Goal: Task Accomplishment & Management: Complete application form

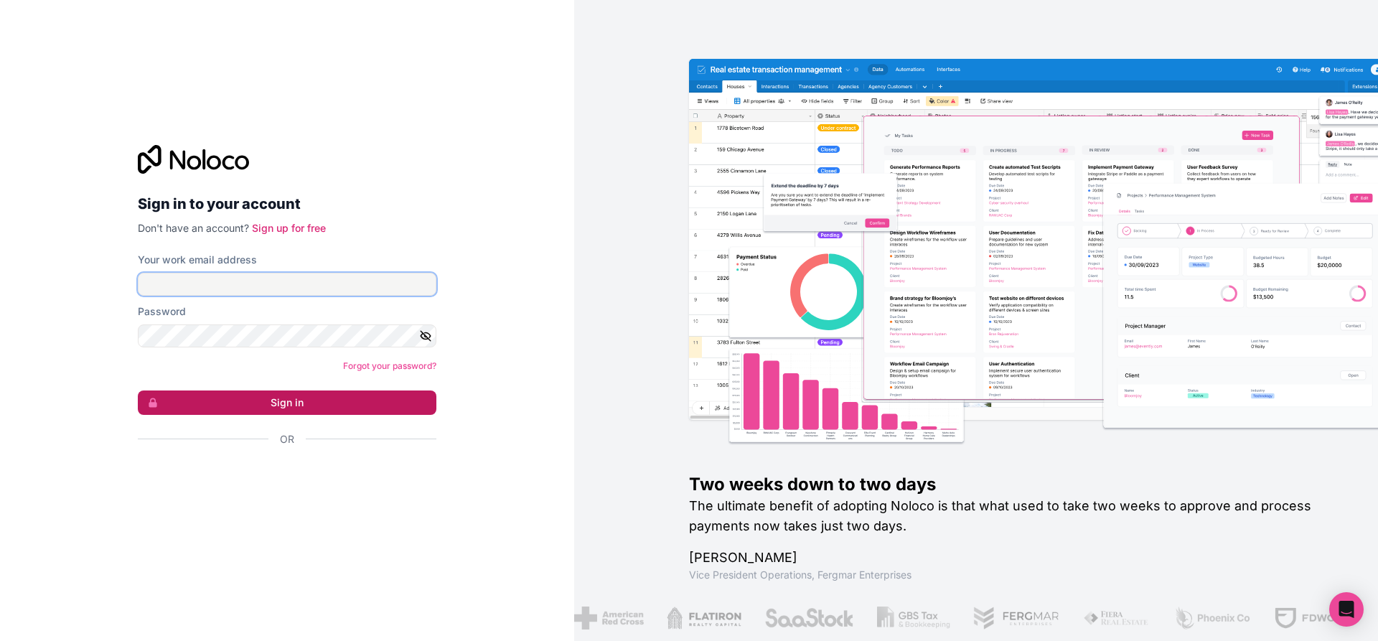
type input "**********"
click at [276, 403] on button "Sign in" at bounding box center [287, 403] width 299 height 24
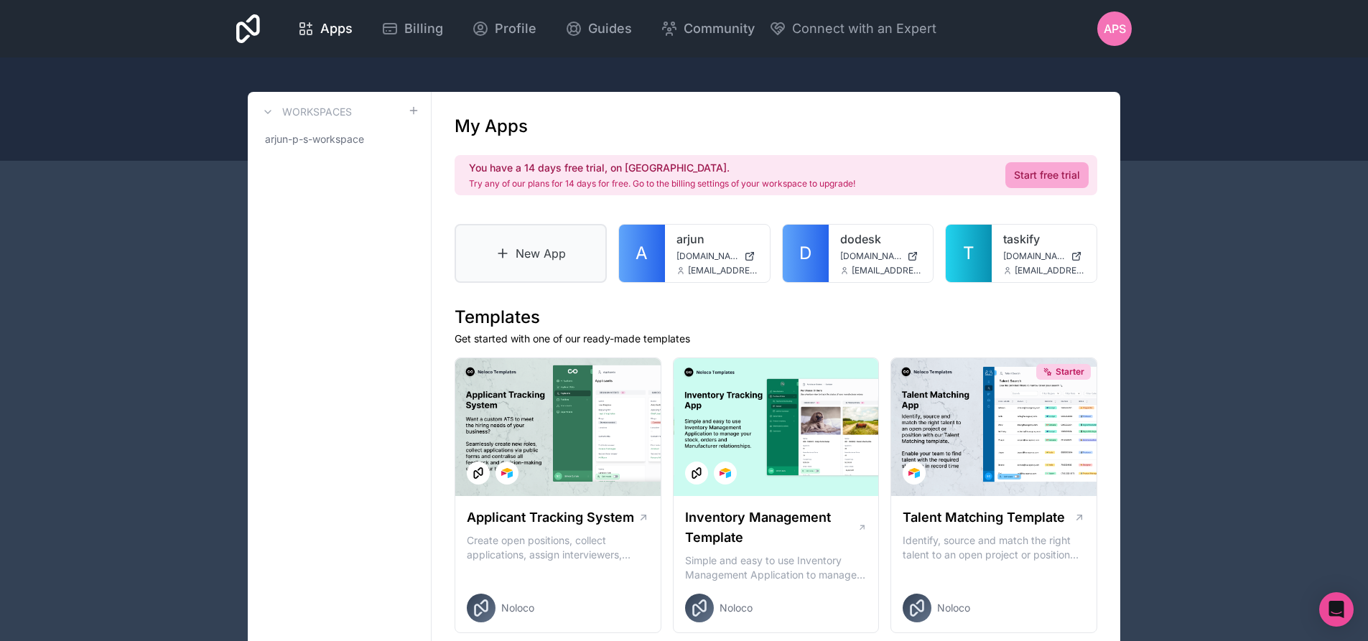
click at [546, 230] on link "New App" at bounding box center [530, 253] width 152 height 59
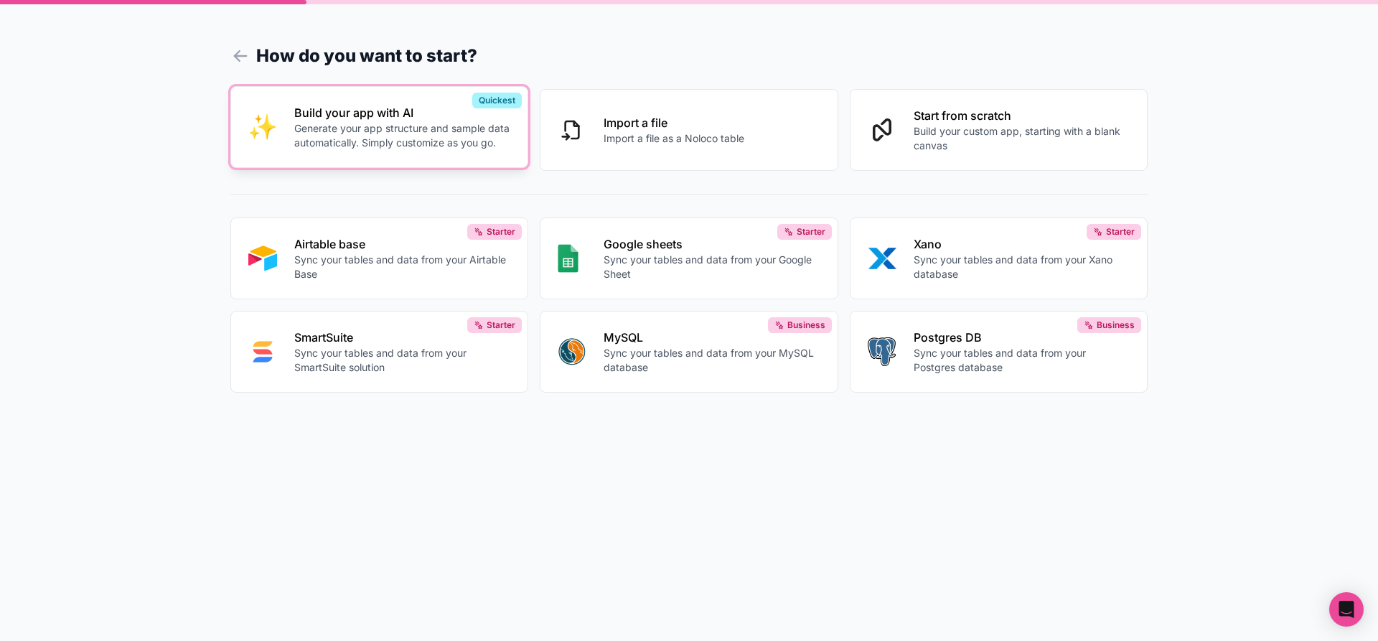
click at [432, 151] on button "Build your app with AI Generate your app structure and sample data automaticall…" at bounding box center [379, 127] width 299 height 82
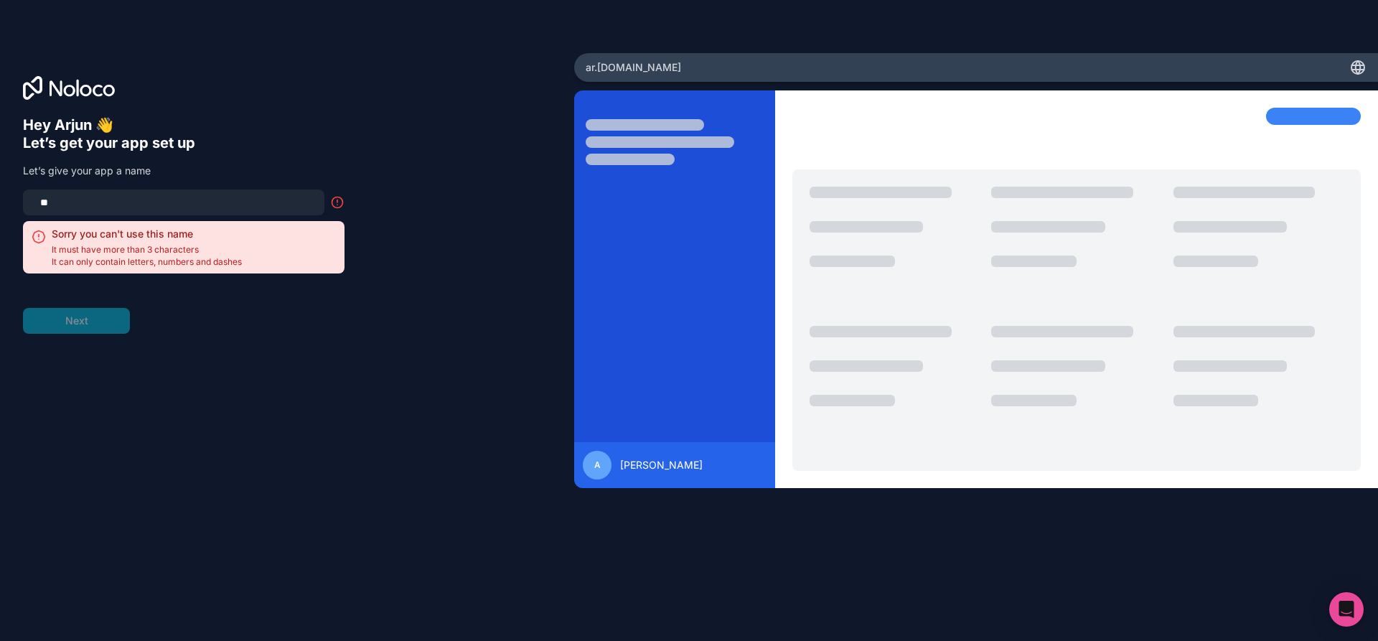
type input "*"
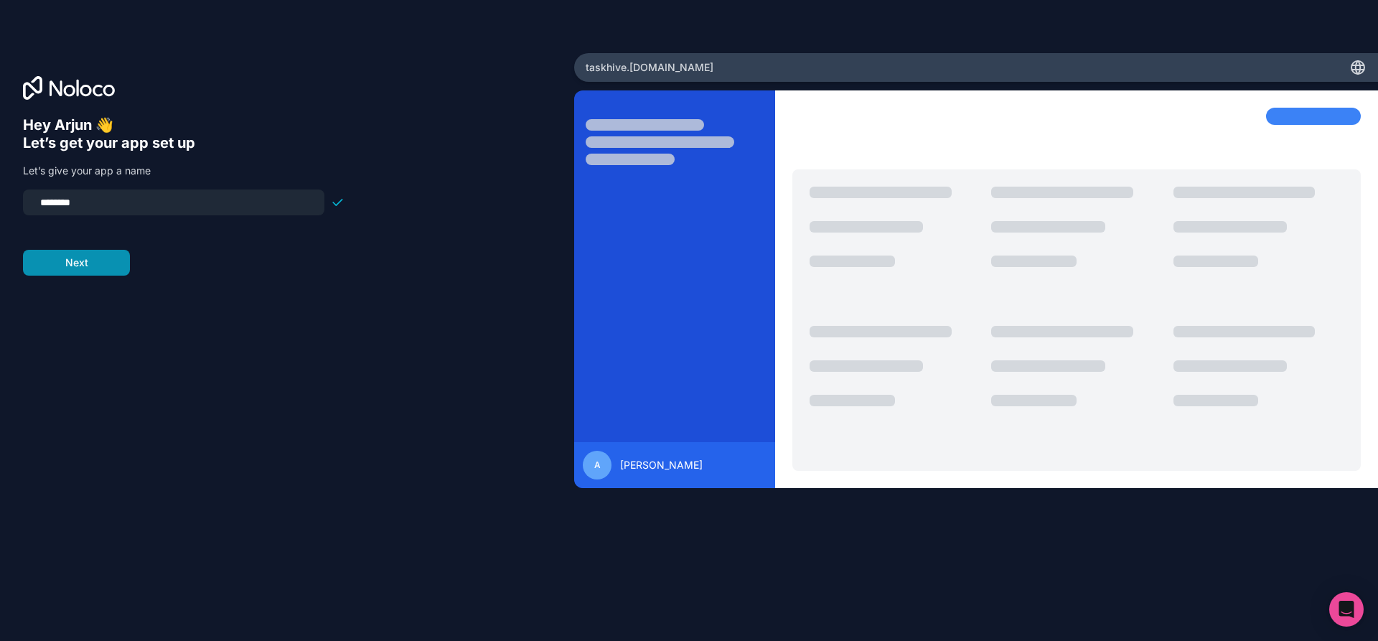
type input "********"
click at [105, 263] on button "Next" at bounding box center [76, 263] width 107 height 26
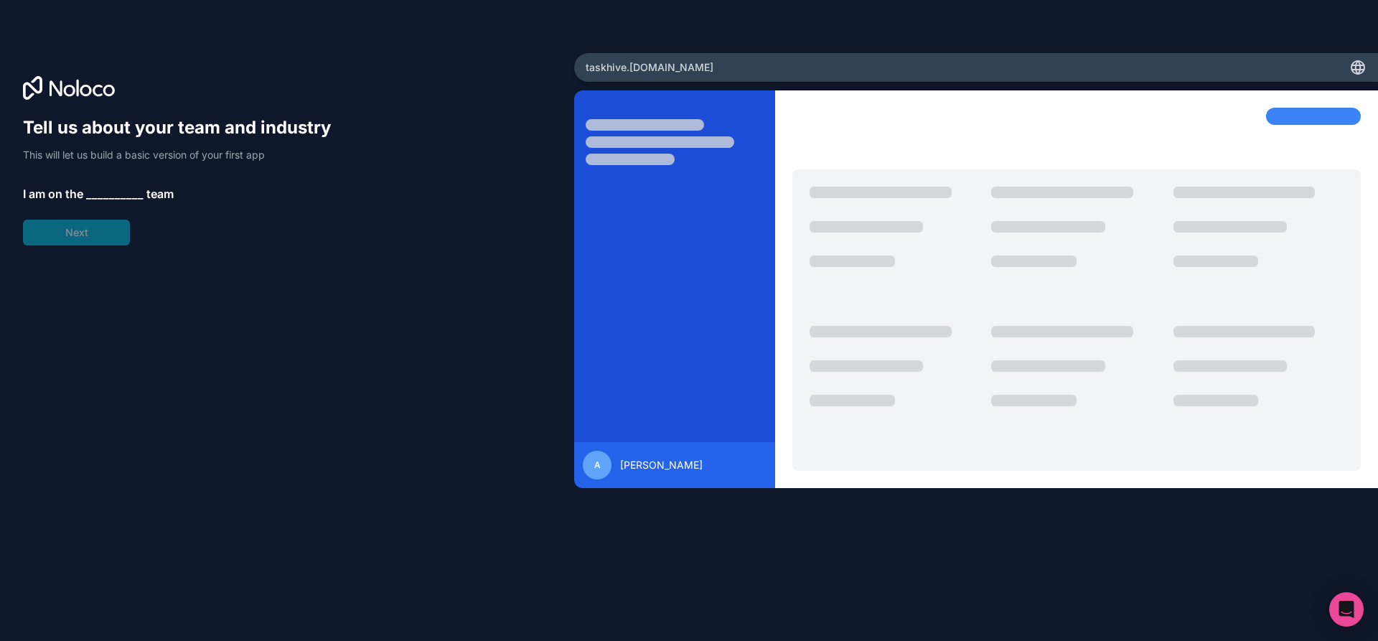
click at [116, 190] on span "__________" at bounding box center [114, 193] width 57 height 17
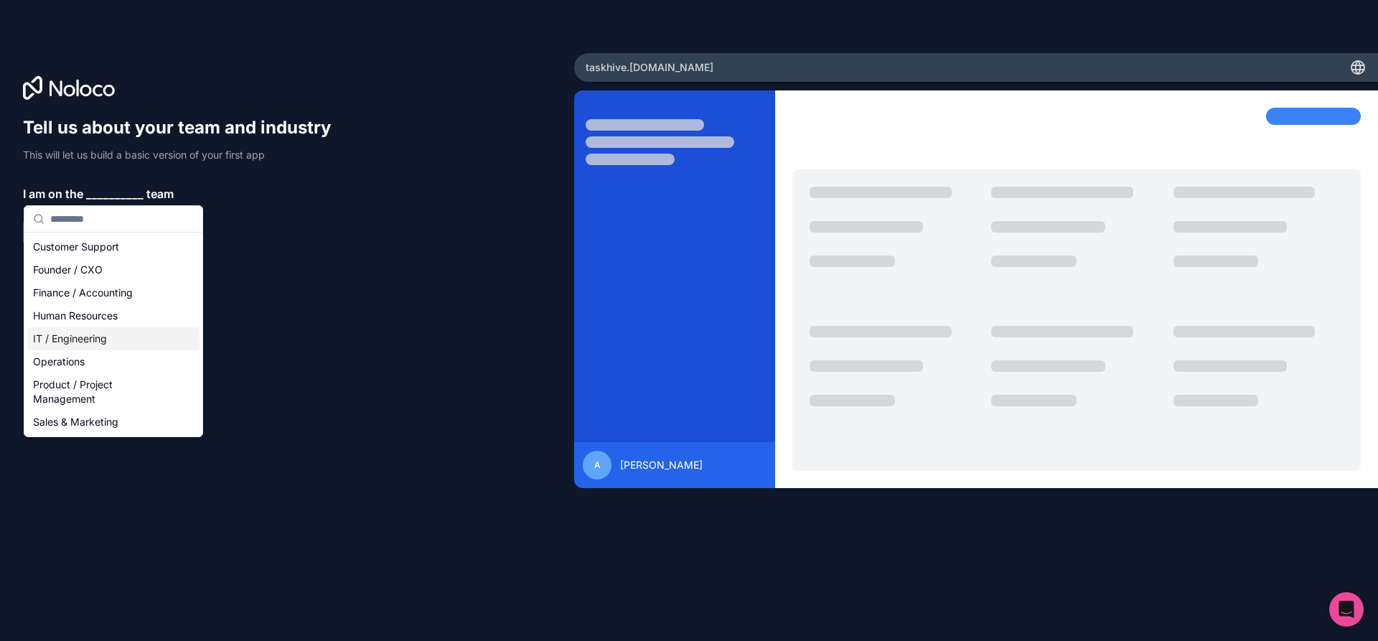
click at [89, 340] on div "IT / Engineering" at bounding box center [113, 338] width 172 height 23
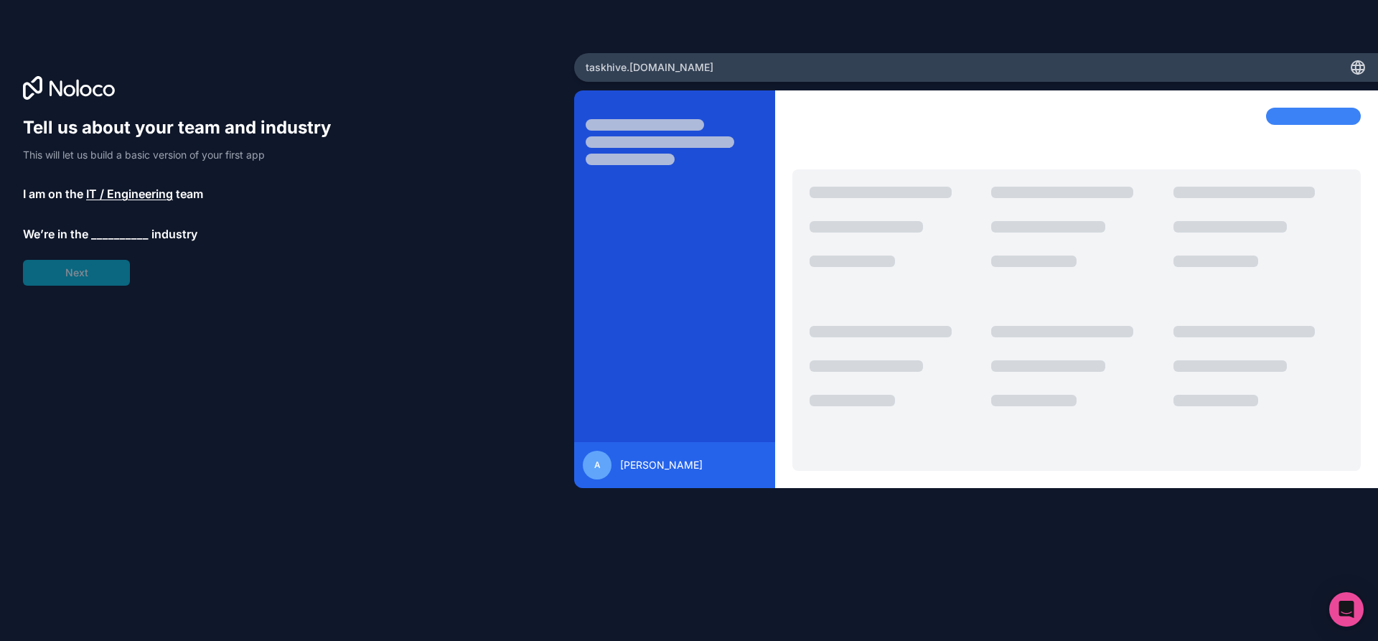
click at [124, 200] on span "IT / Engineering" at bounding box center [129, 193] width 87 height 17
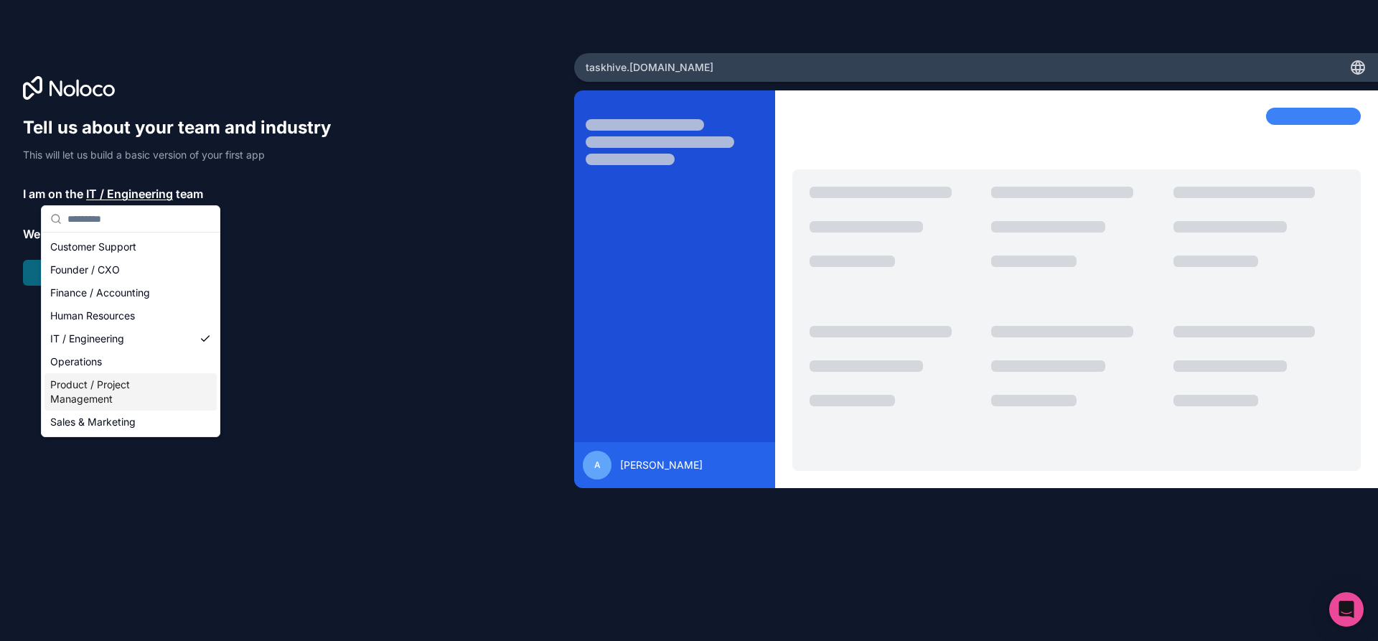
click at [115, 387] on div "Product / Project Management" at bounding box center [131, 391] width 172 height 37
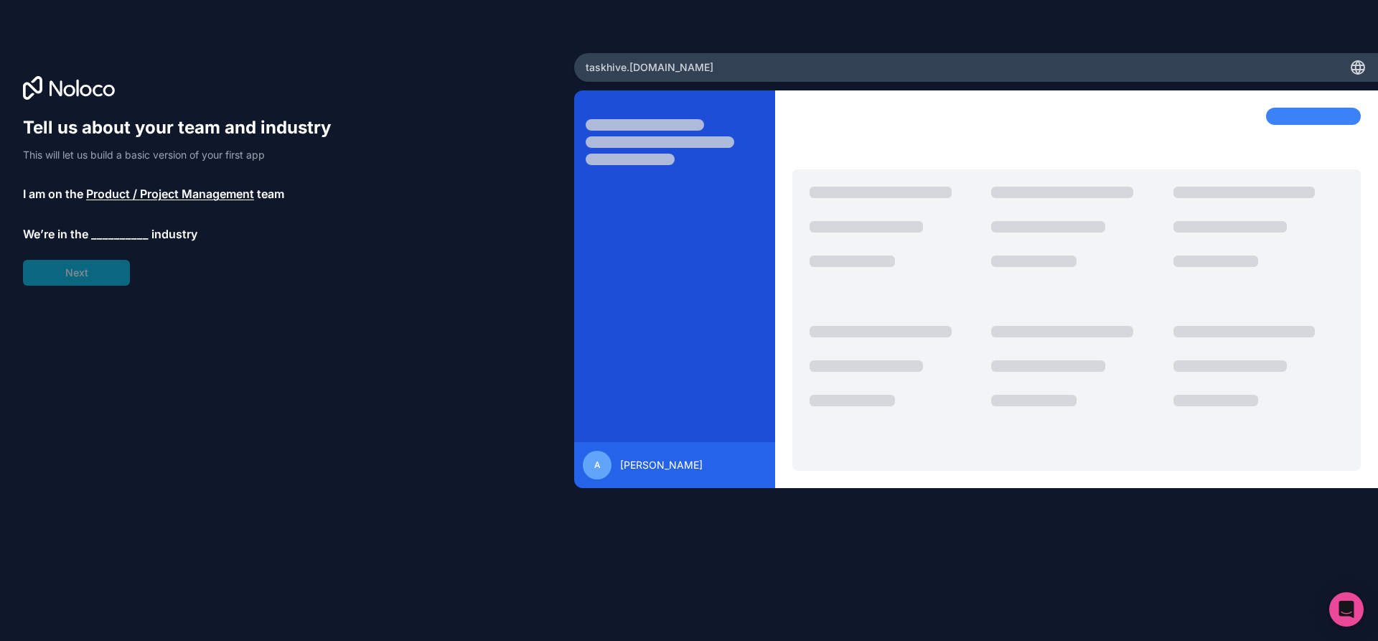
click at [114, 238] on span "__________" at bounding box center [119, 233] width 57 height 17
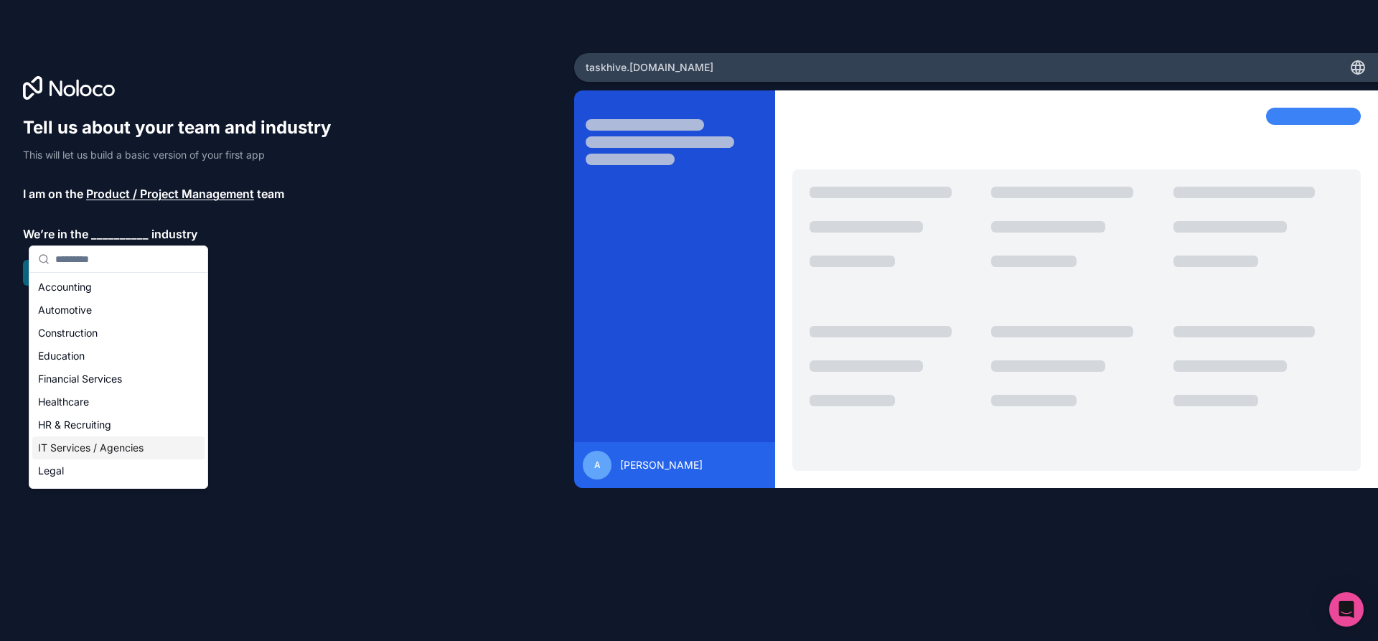
click at [115, 448] on div "IT Services / Agencies" at bounding box center [118, 448] width 172 height 23
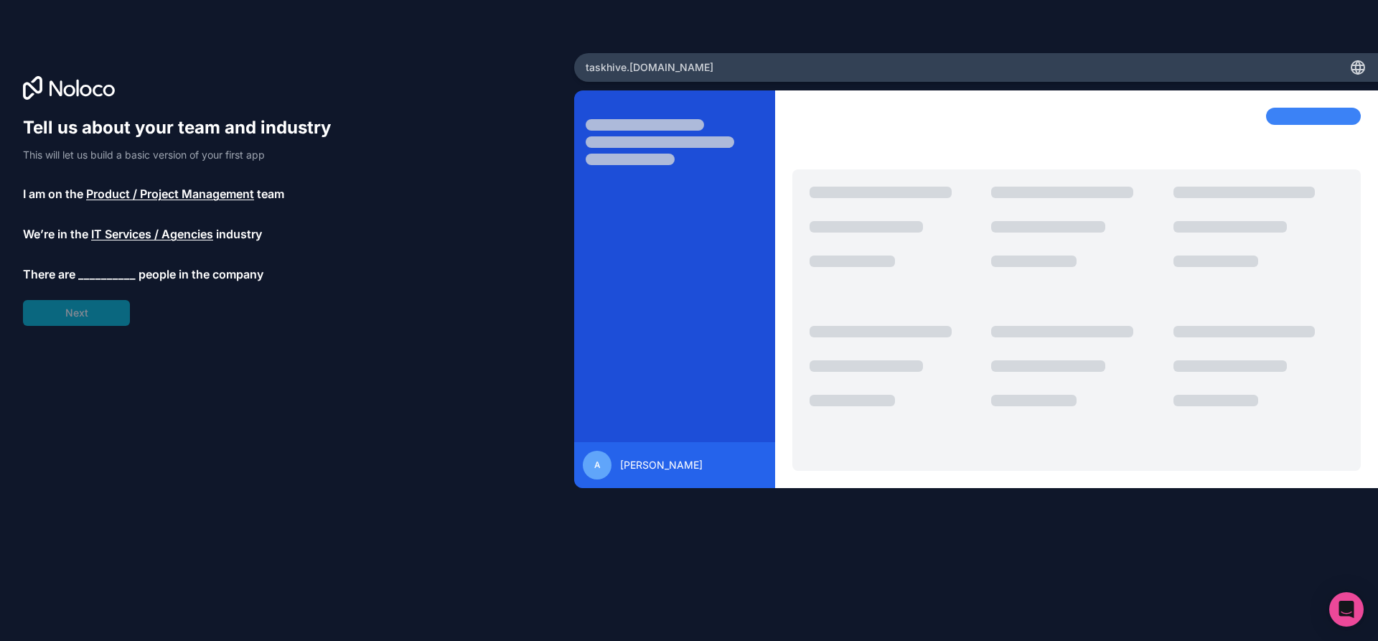
click at [108, 268] on span "__________" at bounding box center [106, 274] width 57 height 17
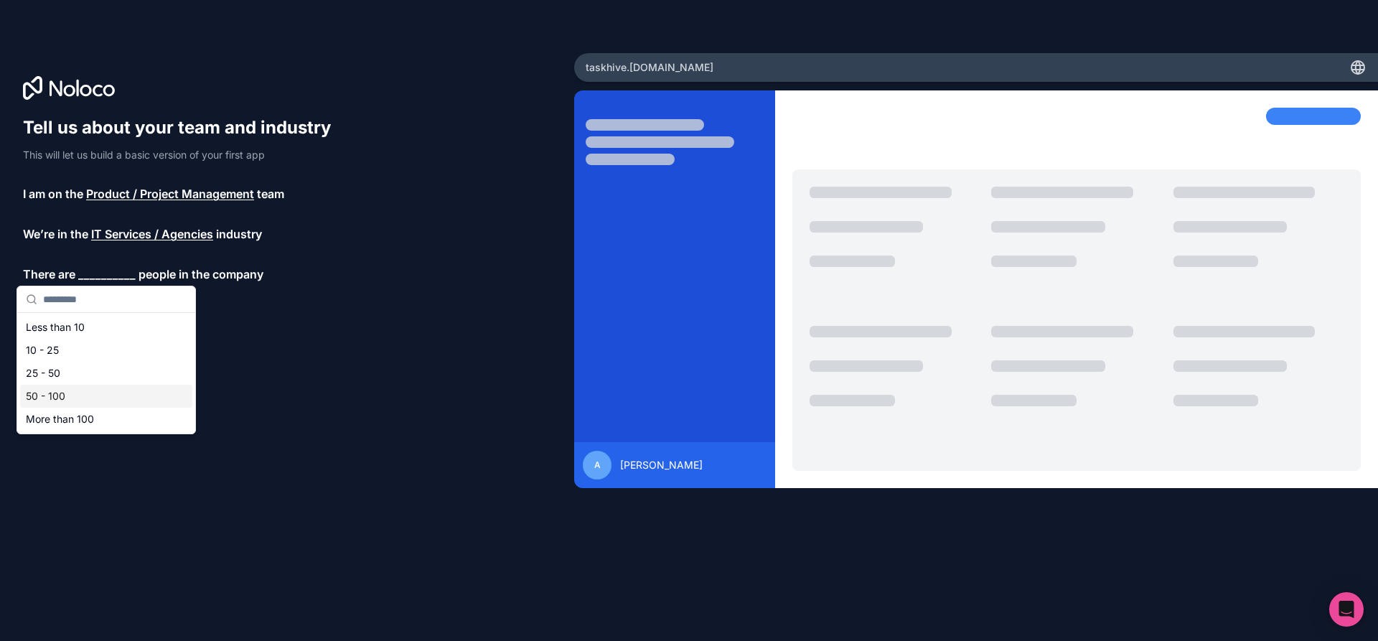
click at [80, 398] on div "50 - 100" at bounding box center [106, 396] width 172 height 23
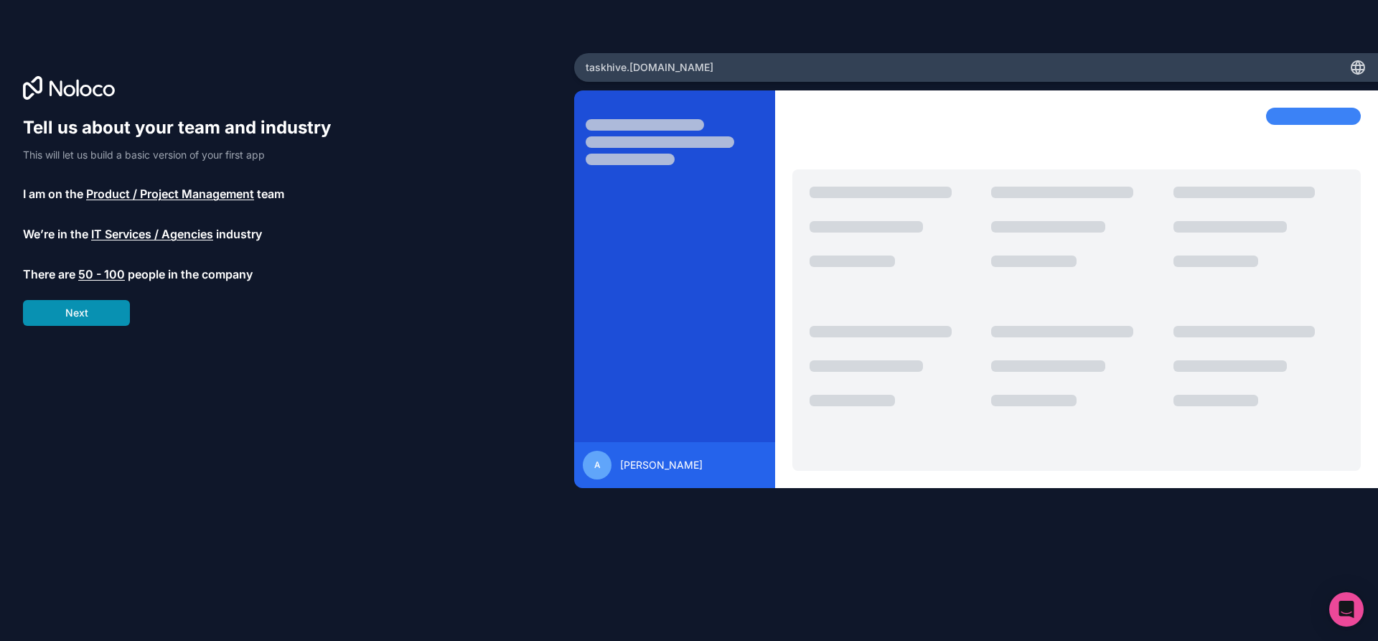
click at [104, 316] on button "Next" at bounding box center [76, 313] width 107 height 26
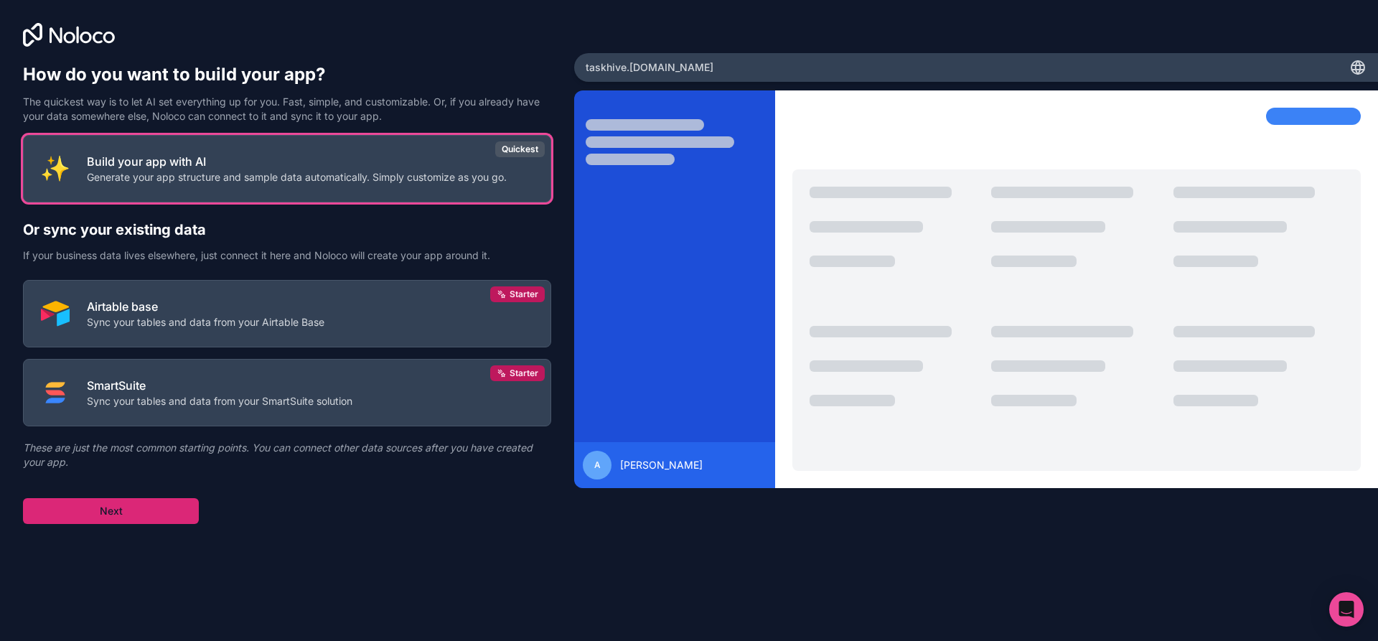
click at [144, 511] on button "Next" at bounding box center [111, 511] width 176 height 26
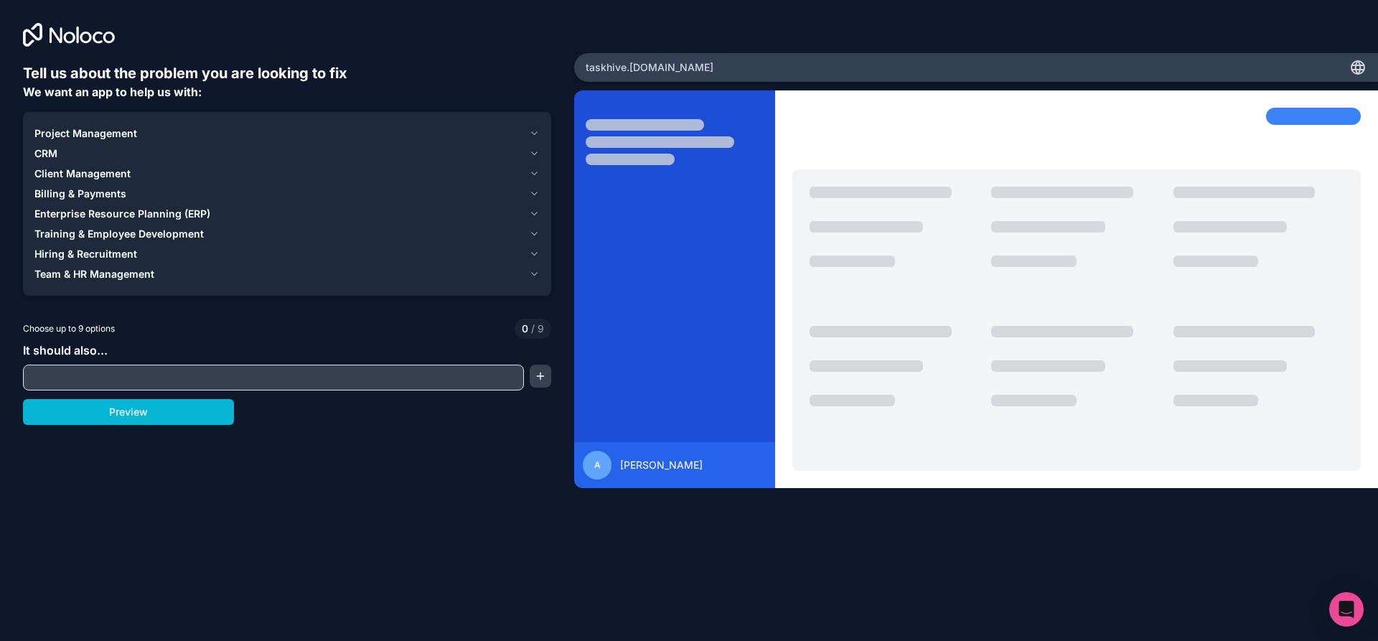
click at [528, 128] on button "Project Management" at bounding box center [286, 133] width 505 height 20
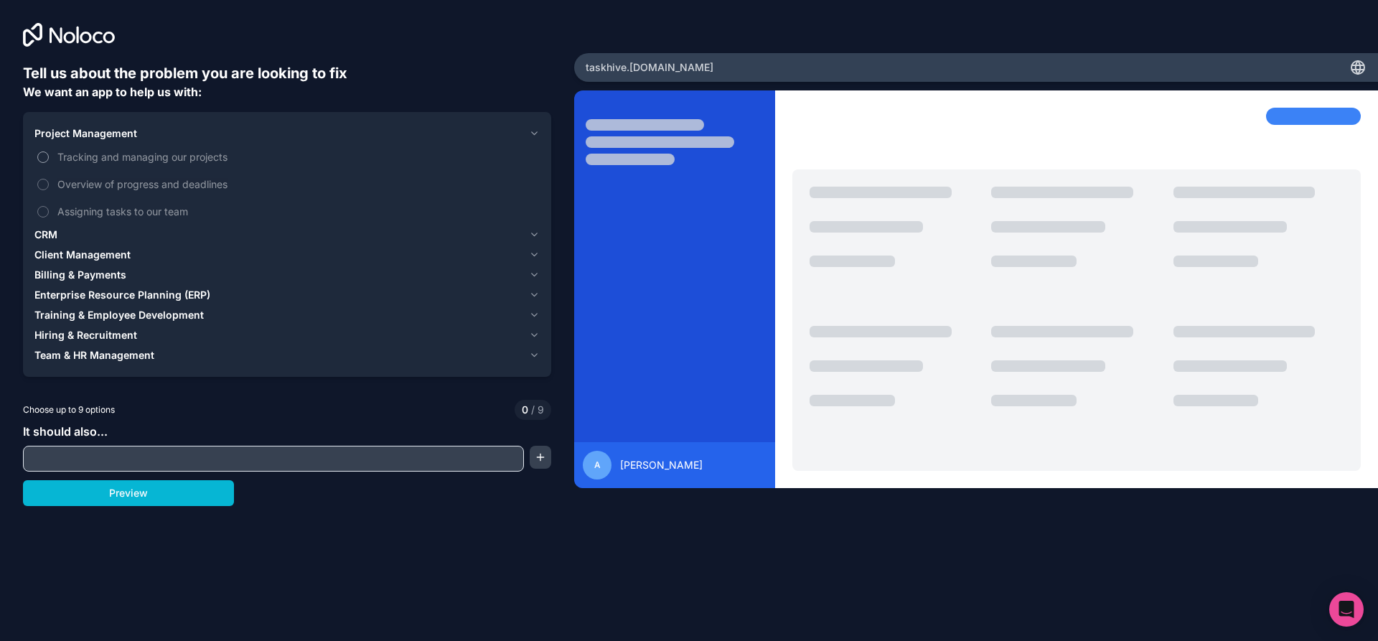
click at [83, 151] on span "Tracking and managing our projects" at bounding box center [297, 156] width 480 height 15
click at [49, 151] on button "Tracking and managing our projects" at bounding box center [42, 156] width 11 height 11
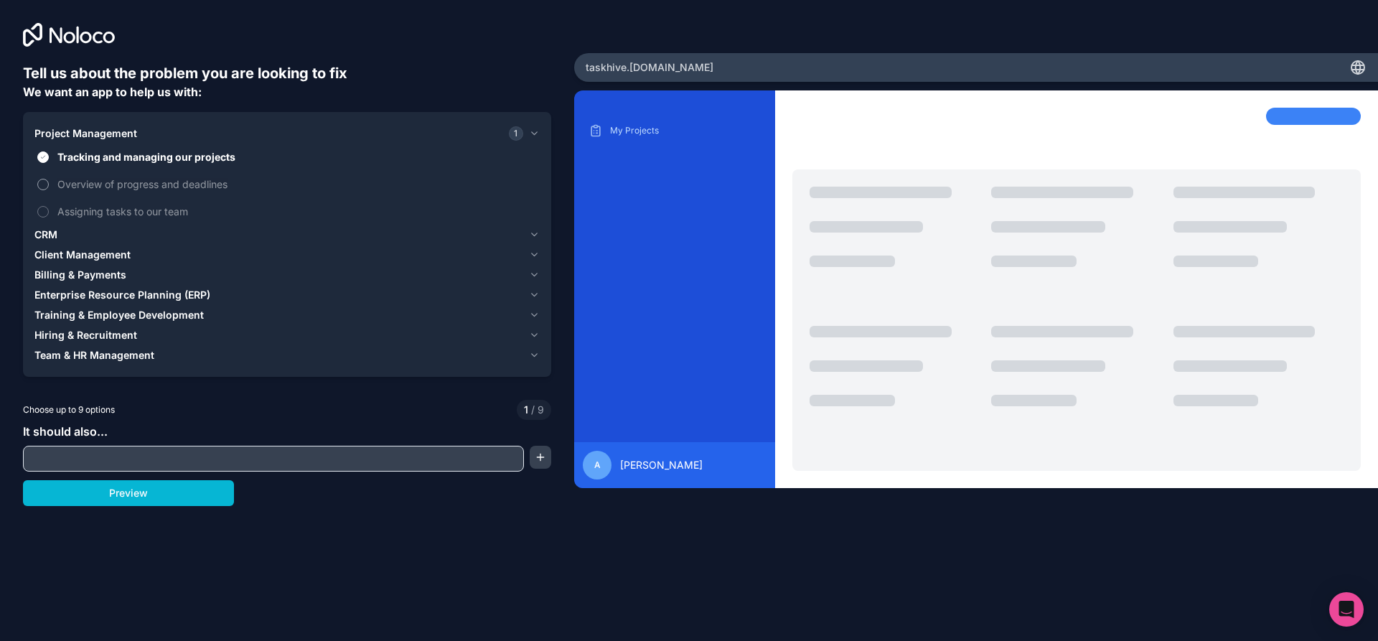
click at [53, 188] on label "Overview of progress and deadlines" at bounding box center [286, 184] width 505 height 27
click at [49, 188] on button "Overview of progress and deadlines" at bounding box center [42, 184] width 11 height 11
click at [116, 463] on input "text" at bounding box center [274, 459] width 494 height 20
paste input "**********"
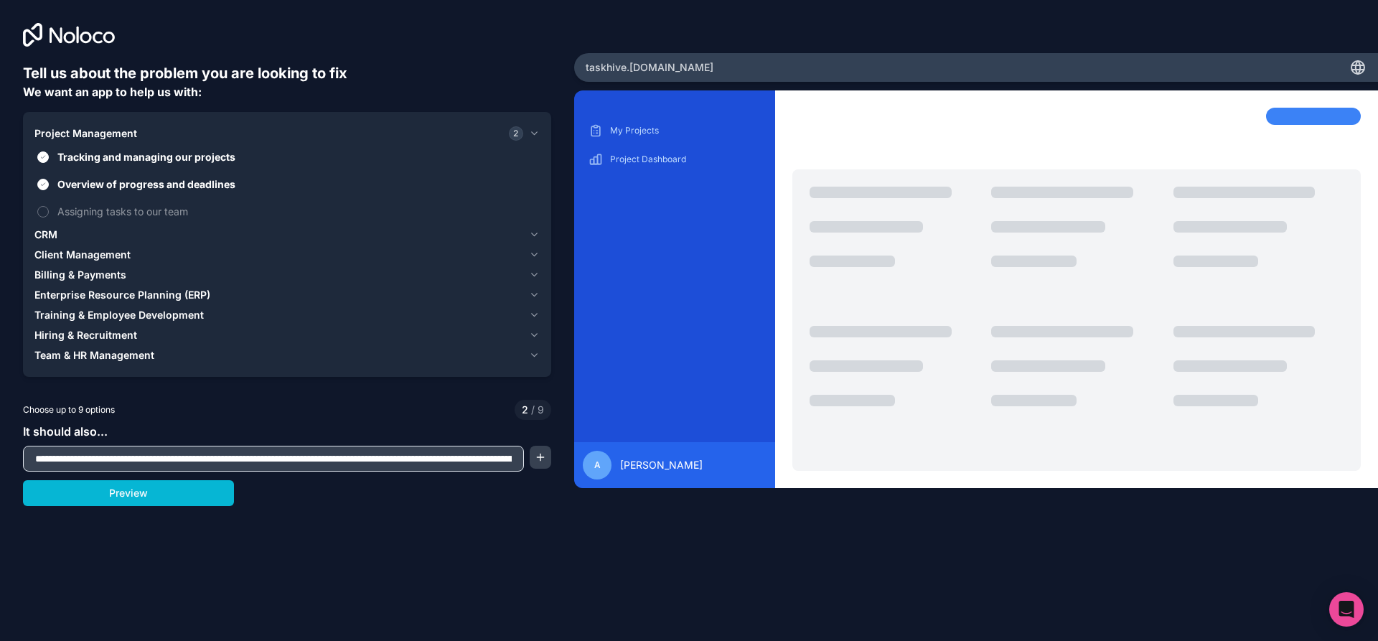
scroll to position [0, 1852]
type input "**********"
click at [131, 496] on button "Preview" at bounding box center [128, 493] width 211 height 26
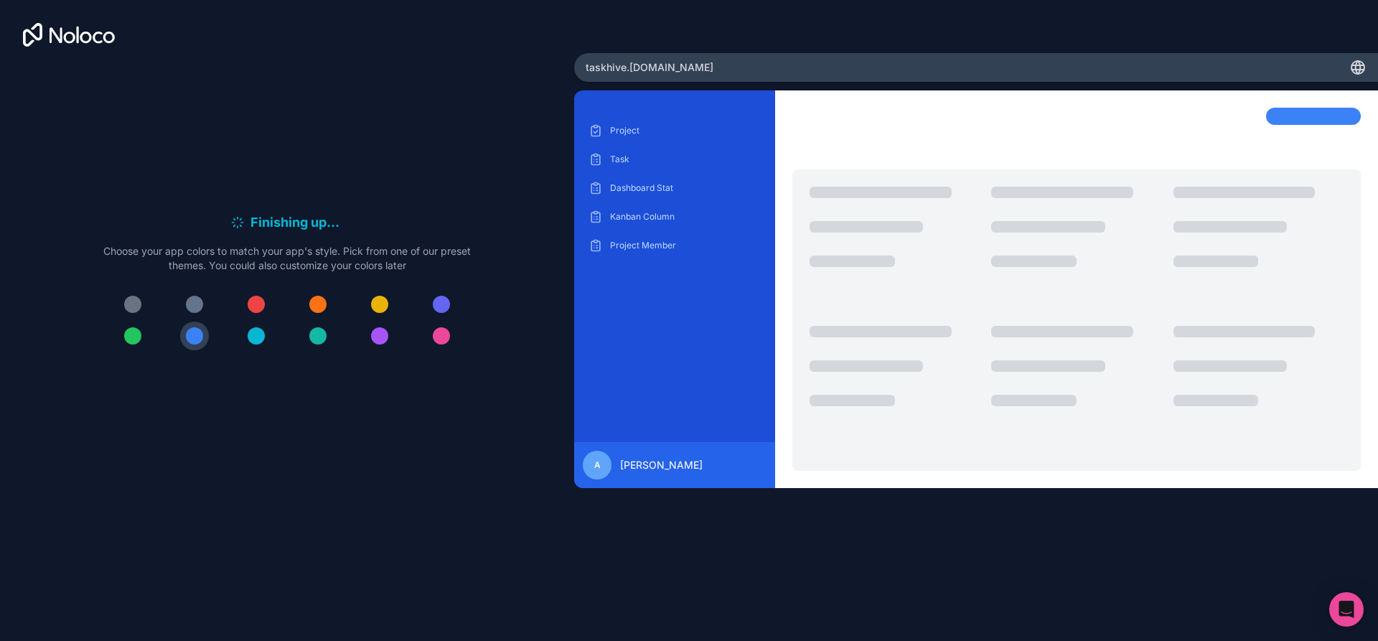
drag, startPoint x: 234, startPoint y: 0, endPoint x: 170, endPoint y: 138, distance: 151.9
click at [170, 138] on div "Finishing up . . . Meanwhile, let's personalize it! Choose your app colors to m…" at bounding box center [287, 287] width 528 height 448
drag, startPoint x: 187, startPoint y: 0, endPoint x: 280, endPoint y: 113, distance: 146.3
click at [280, 113] on div "Finishing up . . . Meanwhile, let's personalize it! Choose your app colors to m…" at bounding box center [287, 287] width 528 height 448
